Goal: Information Seeking & Learning: Learn about a topic

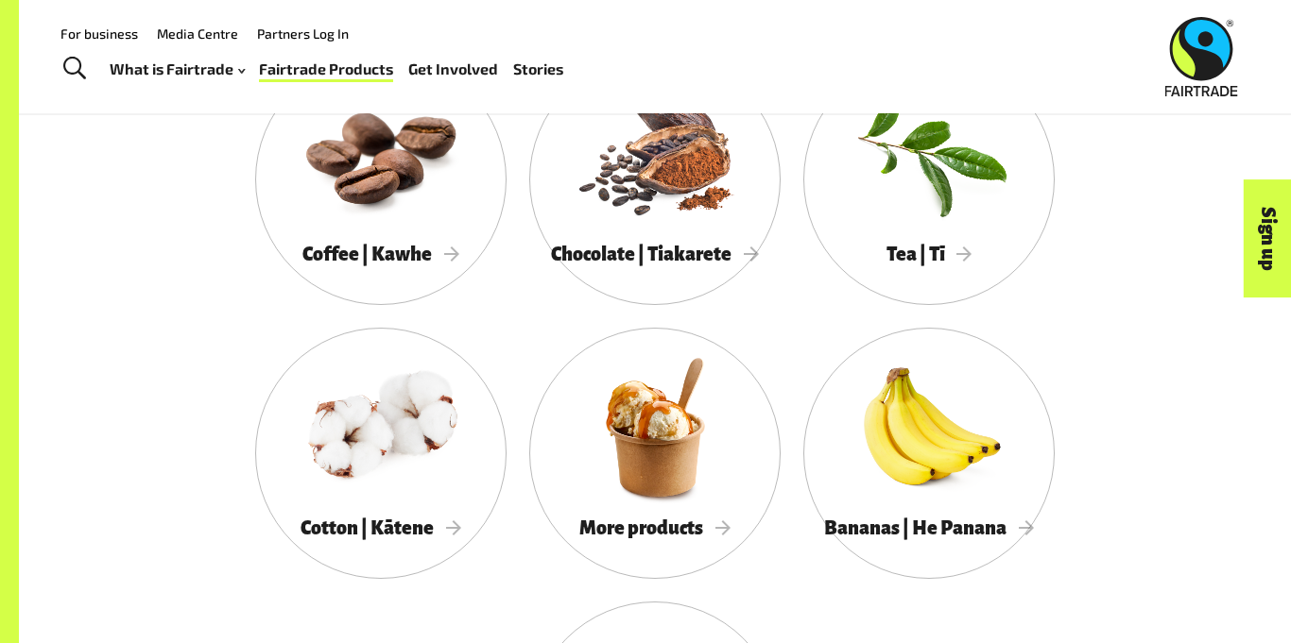
scroll to position [1696, 0]
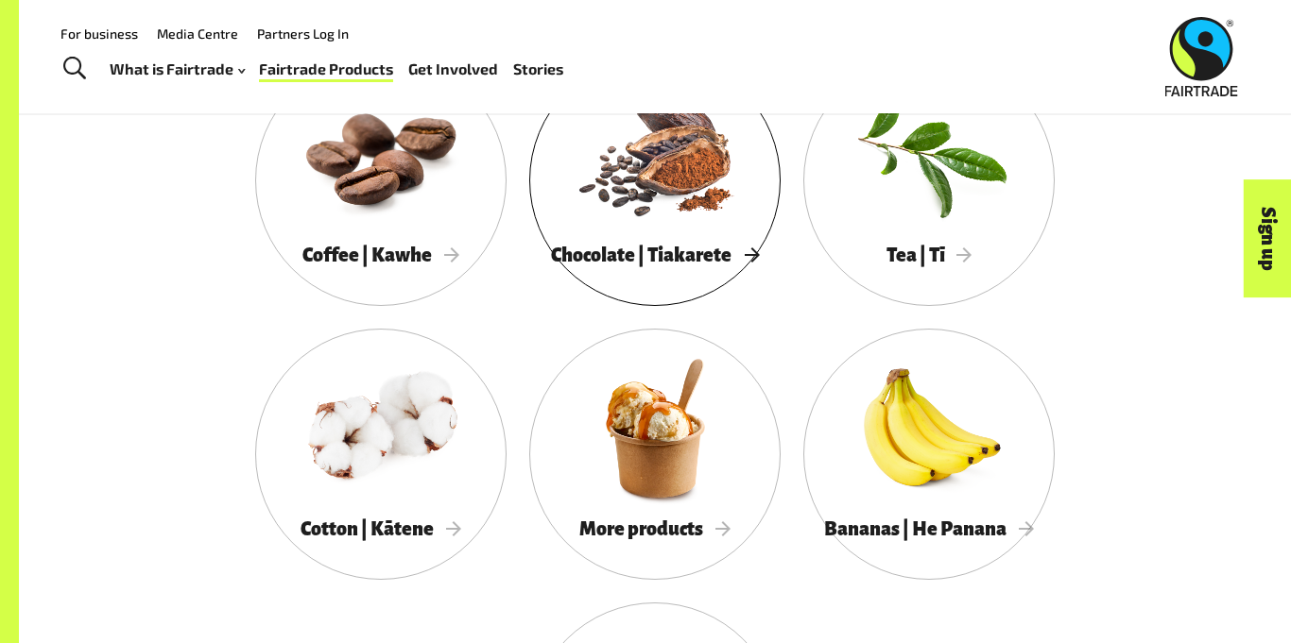
click at [717, 274] on div "Chocolate | Tiakarete" at bounding box center [654, 255] width 251 height 39
click at [886, 491] on div at bounding box center [928, 428] width 251 height 163
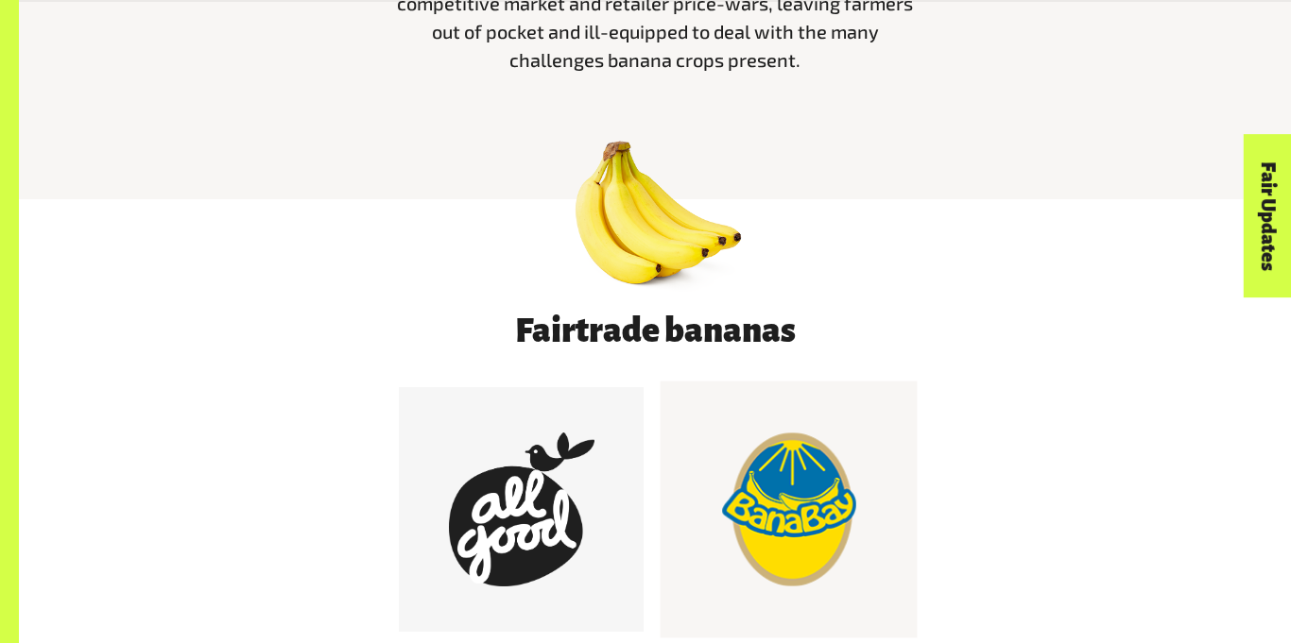
scroll to position [797, 0]
